Goal: Information Seeking & Learning: Understand process/instructions

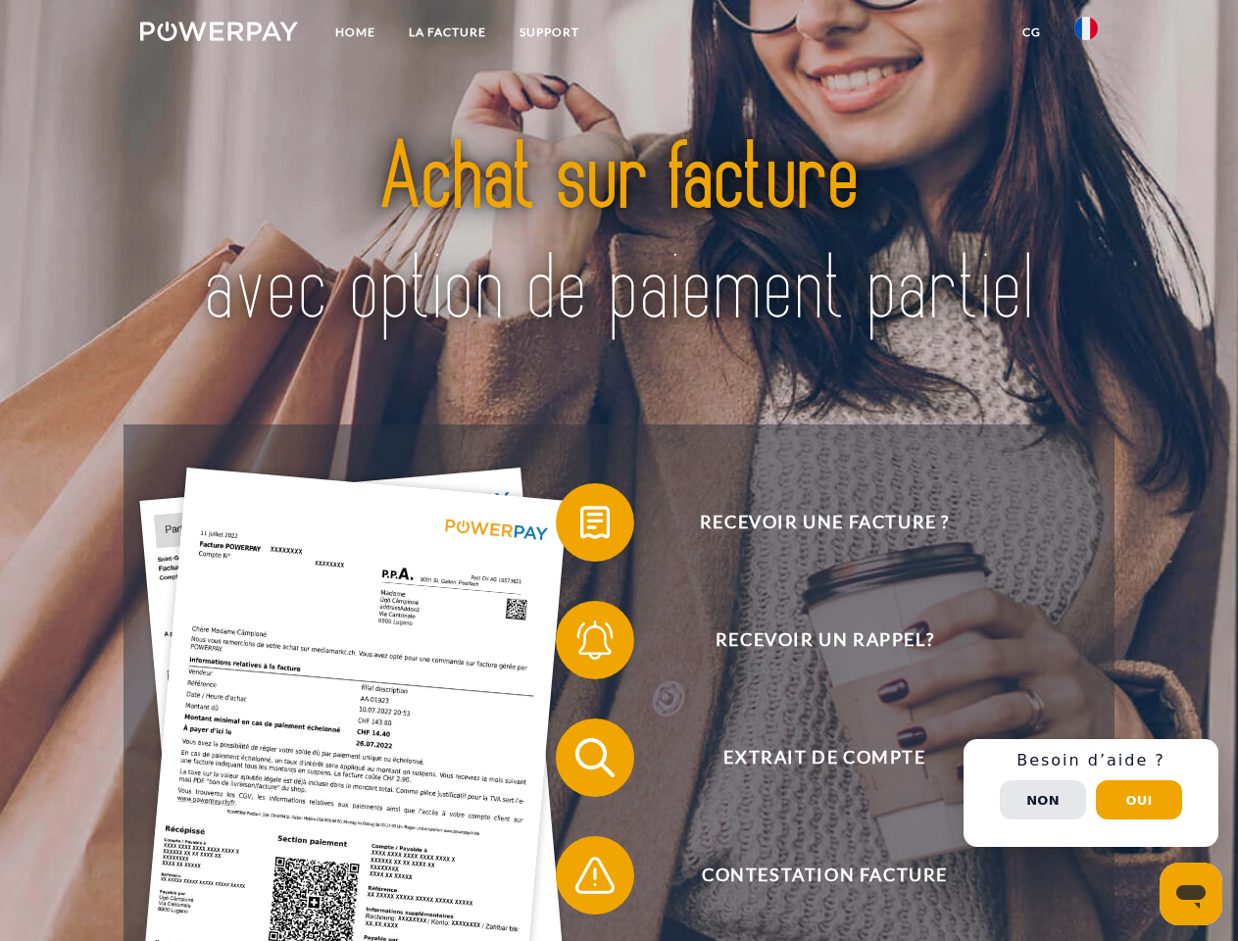
click at [219, 34] on img at bounding box center [219, 32] width 158 height 20
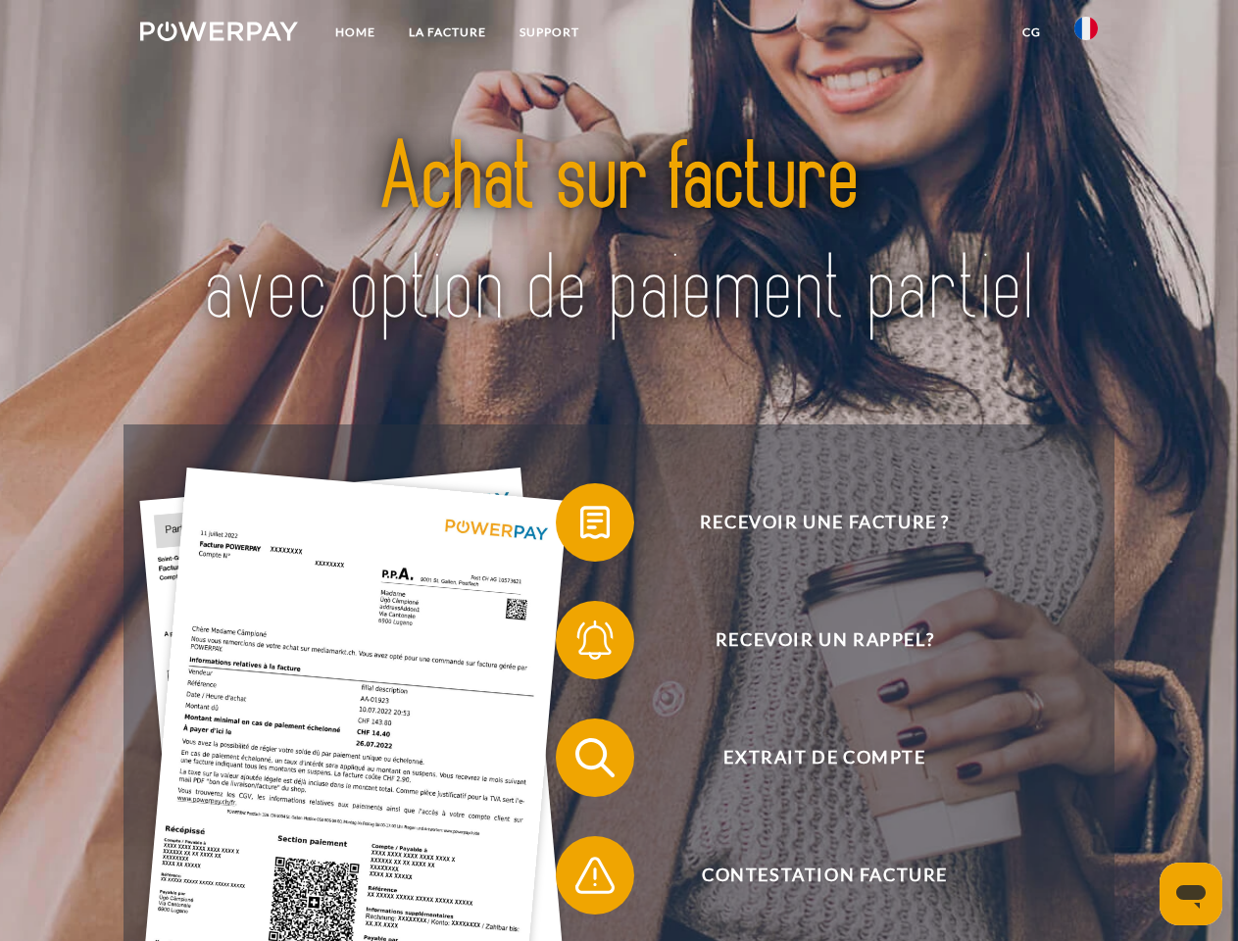
click at [1086, 34] on img at bounding box center [1086, 29] width 24 height 24
click at [1031, 32] on link "CG" at bounding box center [1032, 32] width 52 height 35
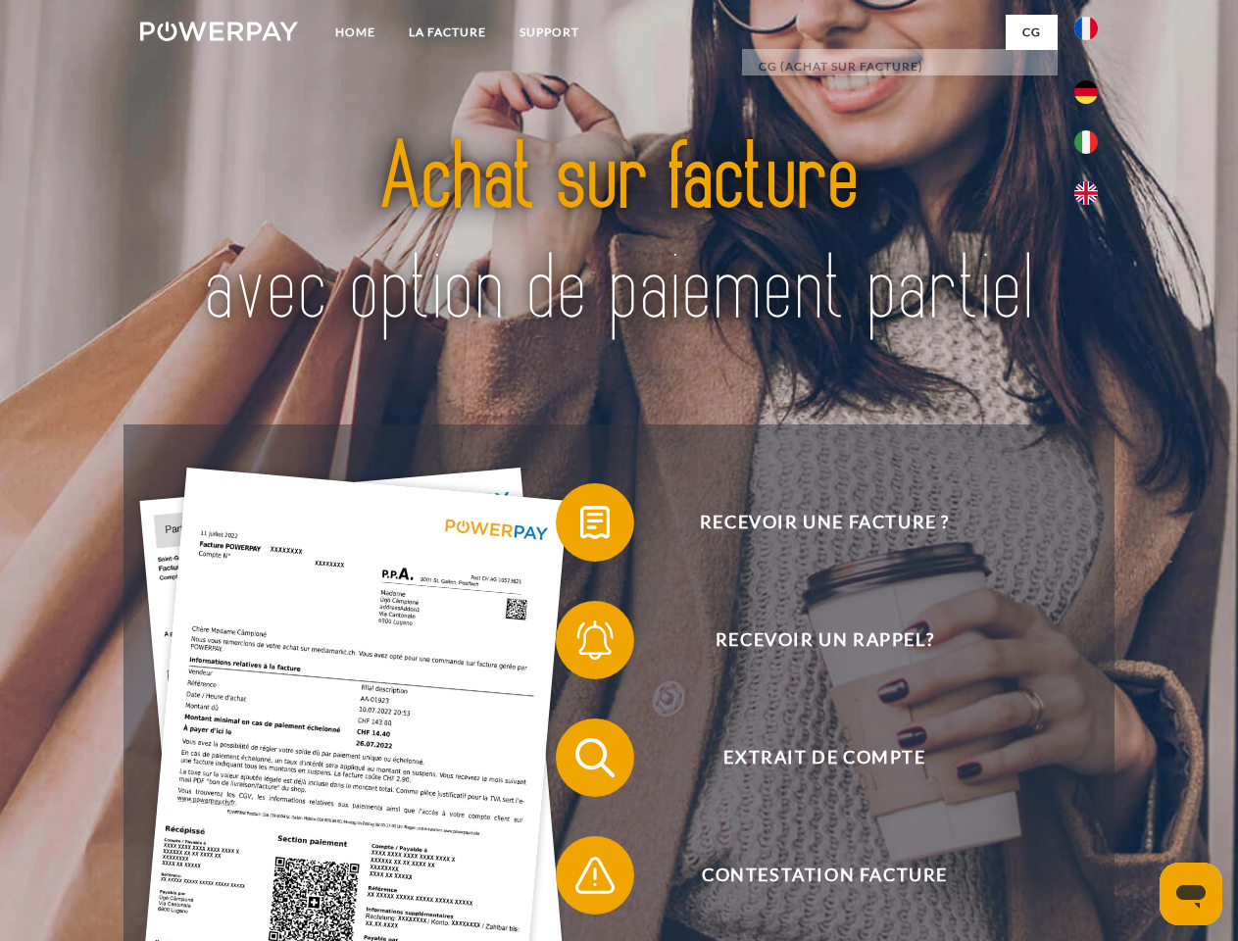
click at [580, 526] on span at bounding box center [566, 522] width 98 height 98
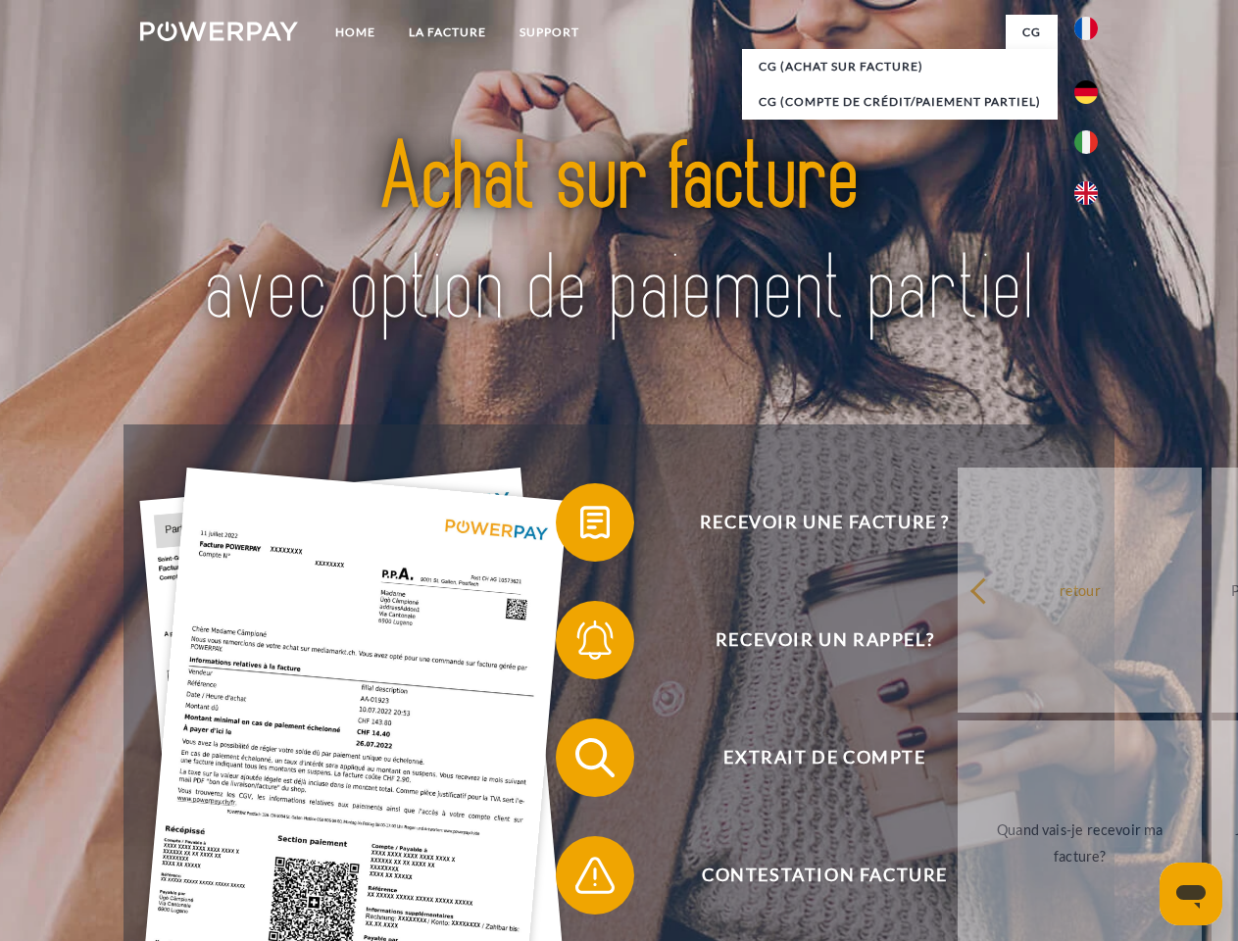
click at [580, 644] on span at bounding box center [566, 640] width 98 height 98
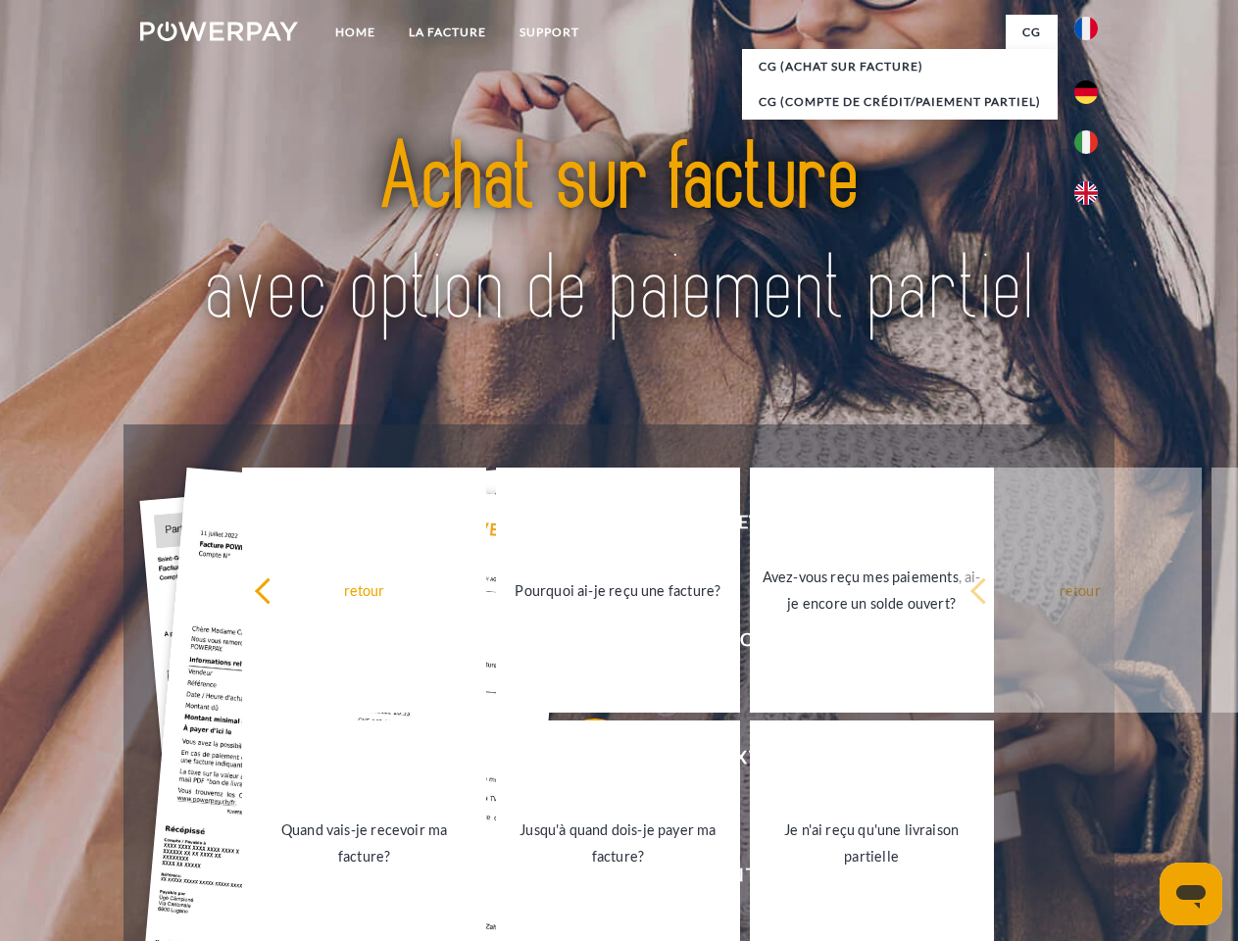
click at [580, 762] on link "Jusqu'à quand dois-je payer ma facture?" at bounding box center [618, 843] width 244 height 245
click at [580, 879] on span at bounding box center [566, 875] width 98 height 98
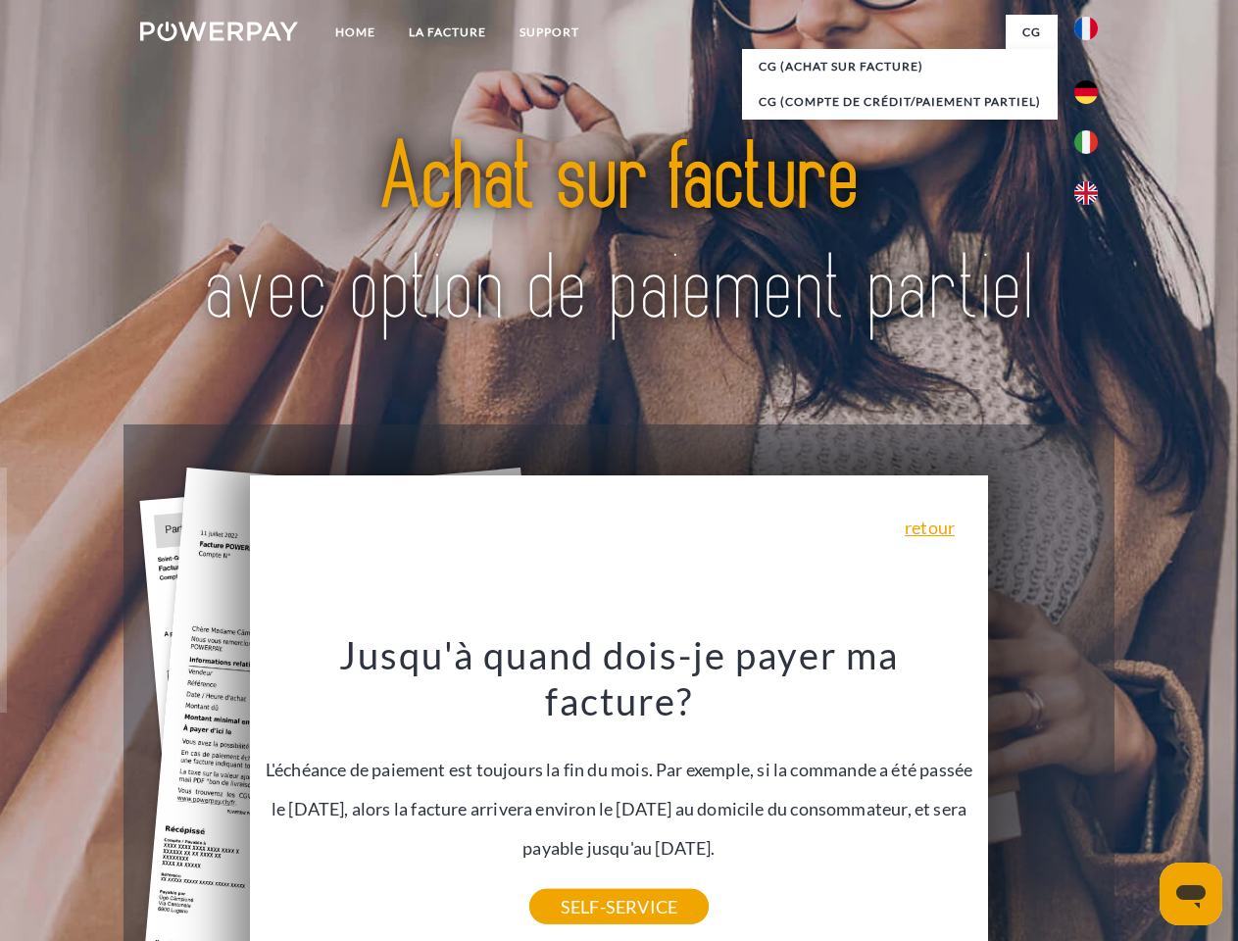
click at [1091, 793] on div "Recevoir une facture ? Recevoir un rappel? Extrait de compte retour" at bounding box center [619, 816] width 990 height 784
click at [1043, 797] on span "Extrait de compte" at bounding box center [824, 758] width 480 height 78
click at [1139, 800] on header "Home LA FACTURE Support" at bounding box center [619, 677] width 1238 height 1354
